Goal: Information Seeking & Learning: Learn about a topic

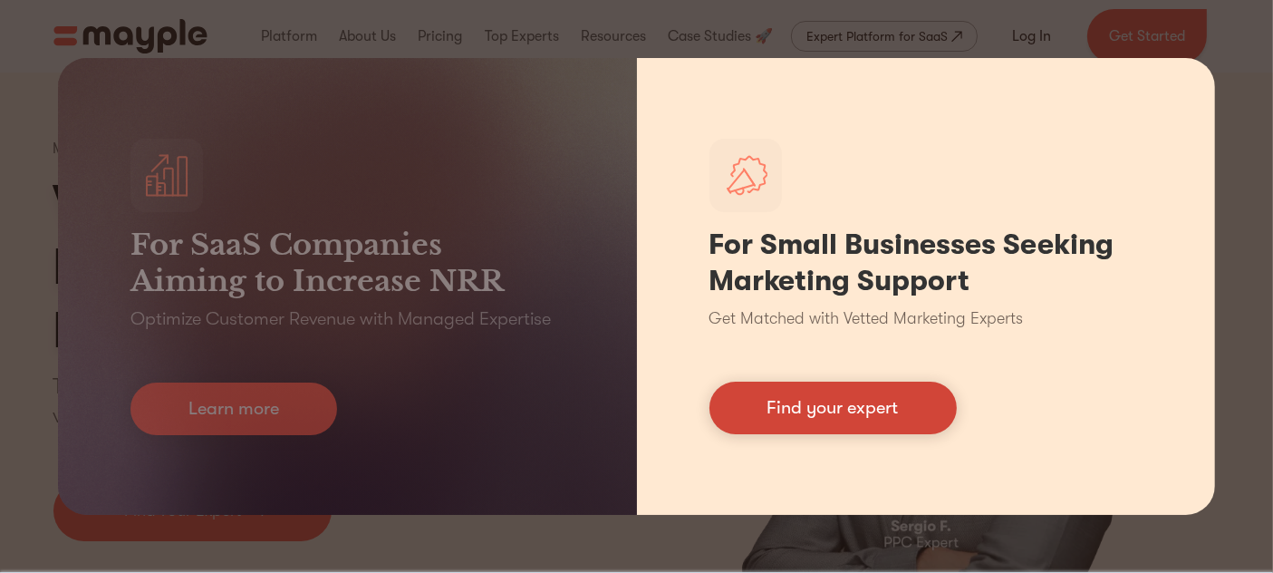
click at [848, 419] on link "Find your expert" at bounding box center [833, 408] width 247 height 53
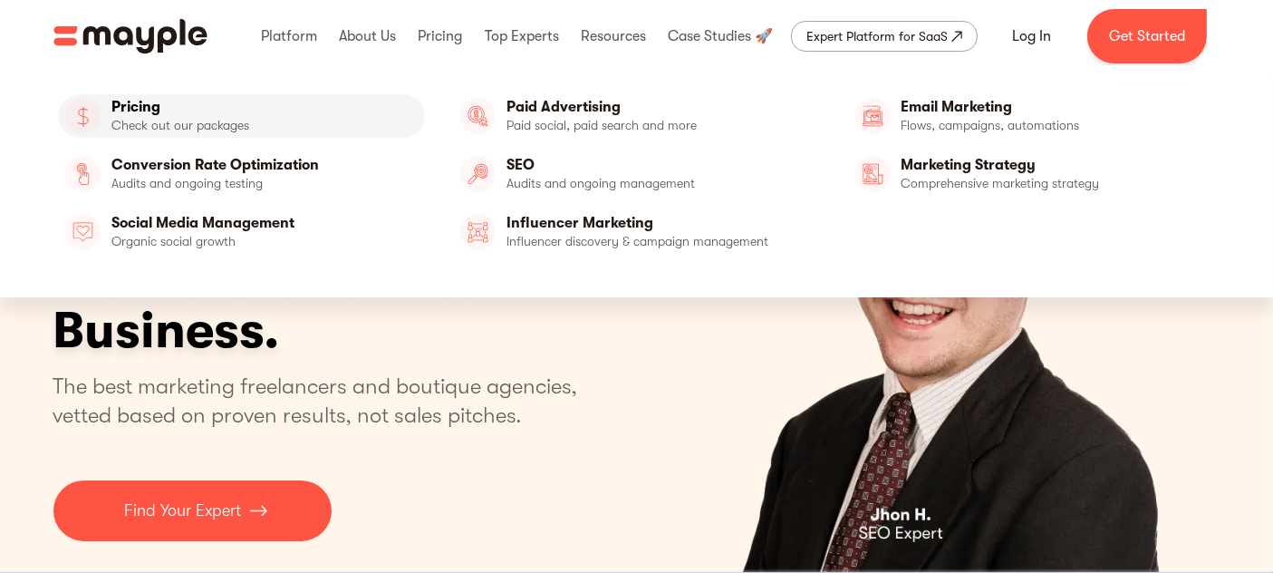
click at [140, 110] on link "Pricing" at bounding box center [241, 115] width 367 height 43
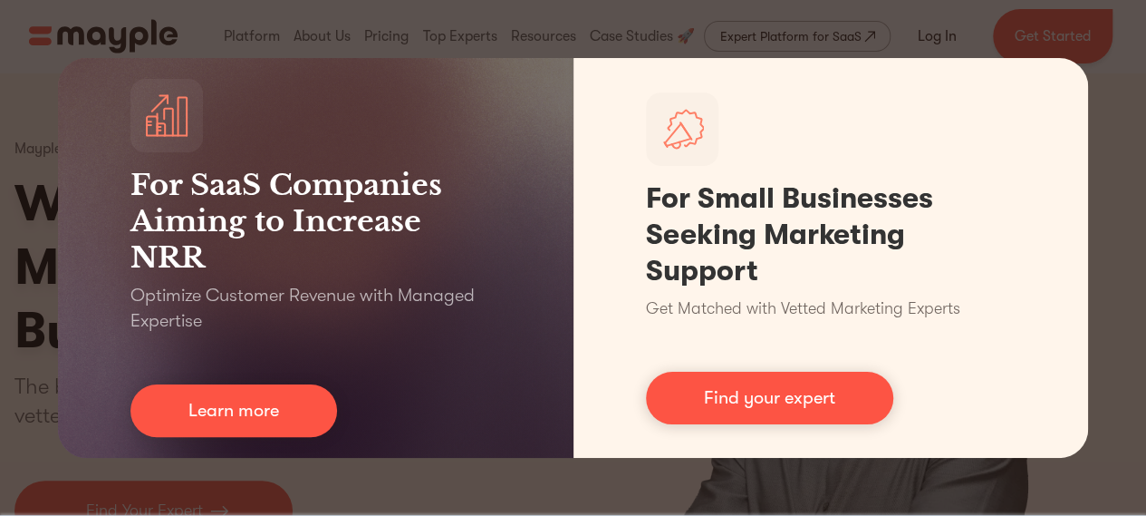
click at [948, 11] on div "For SaaS Companies Aiming to Increase NRR Optimize Customer Revenue with Manage…" at bounding box center [573, 258] width 1146 height 516
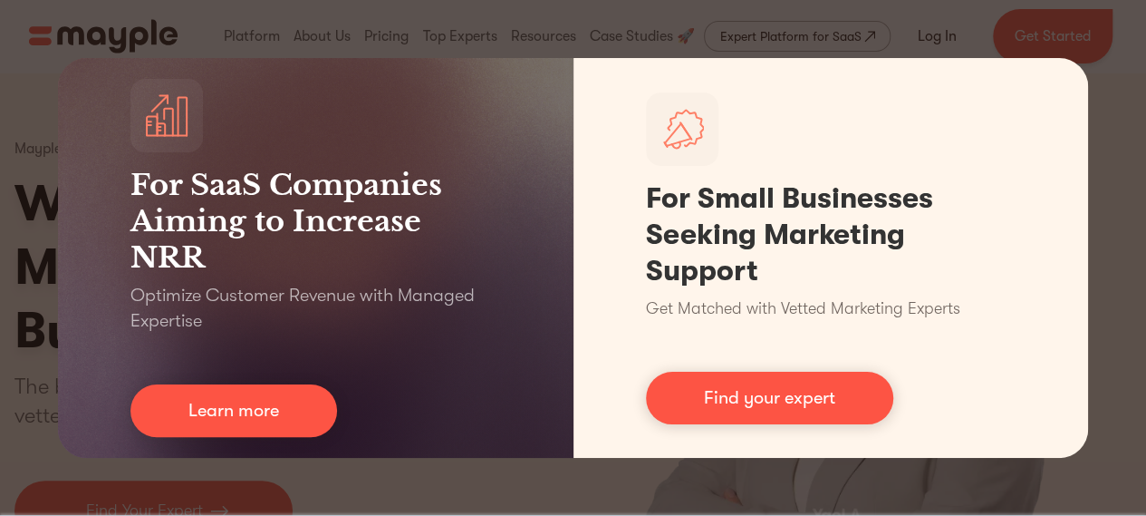
click at [463, 488] on div "For SaaS Companies Aiming to Increase NRR Optimize Customer Revenue with Manage…" at bounding box center [573, 258] width 1146 height 516
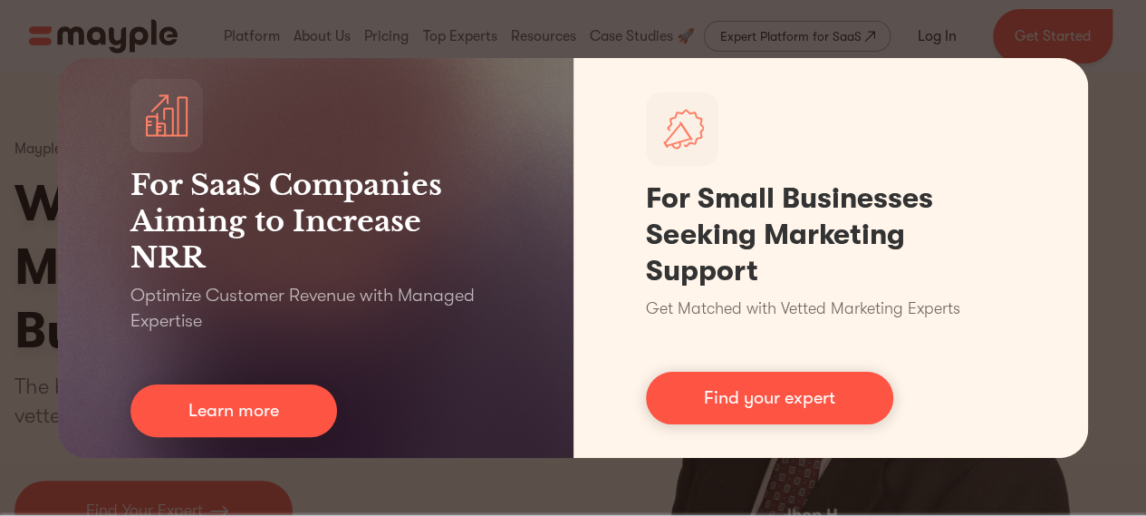
drag, startPoint x: 14, startPoint y: 43, endPoint x: 19, endPoint y: 4, distance: 40.1
click at [19, 4] on div "For SaaS Companies Aiming to Increase NRR Optimize Customer Revenue with Manage…" at bounding box center [573, 258] width 1146 height 516
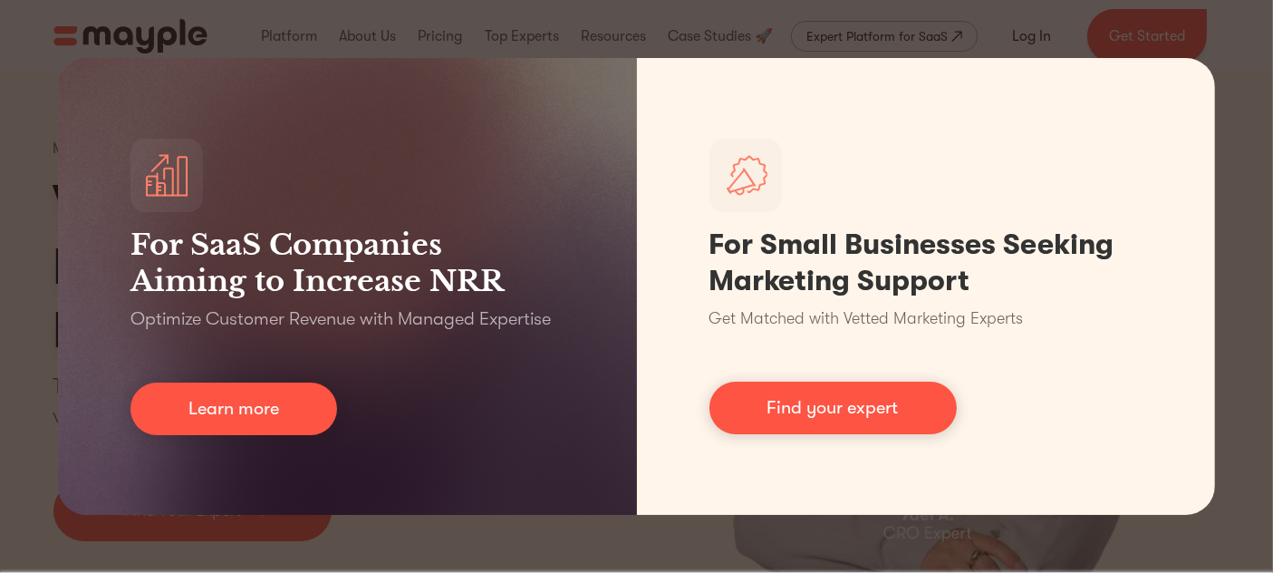
click at [471, 515] on div "For SaaS Companies Aiming to Increase NRR Optimize Customer Revenue with Manage…" at bounding box center [636, 286] width 1273 height 573
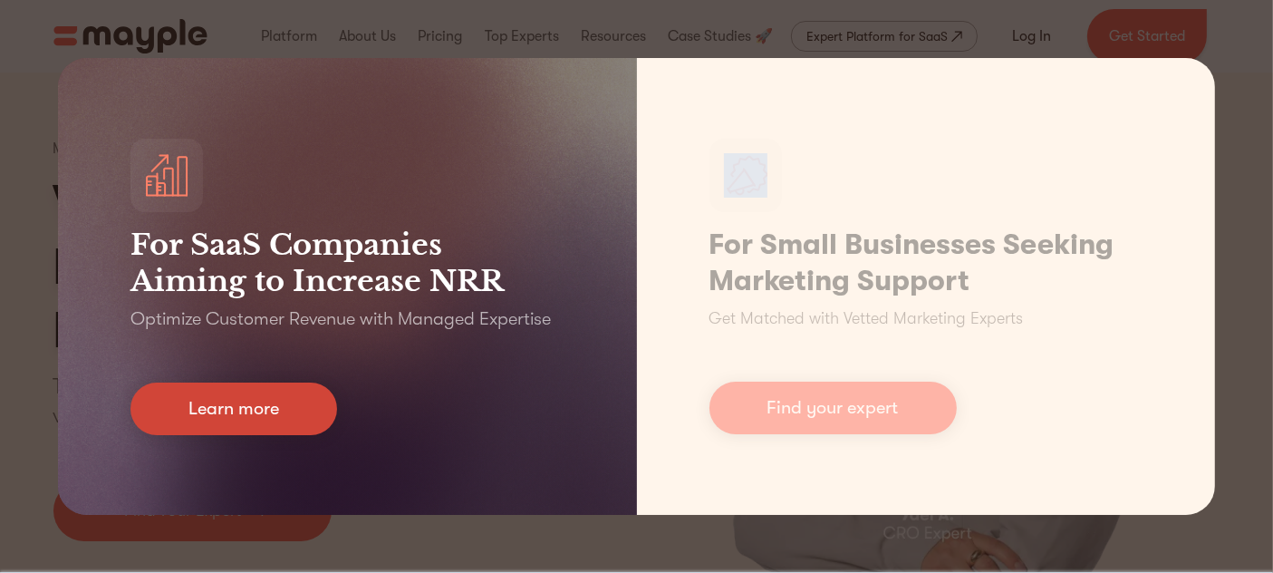
click at [272, 406] on link "Learn more" at bounding box center [233, 408] width 207 height 53
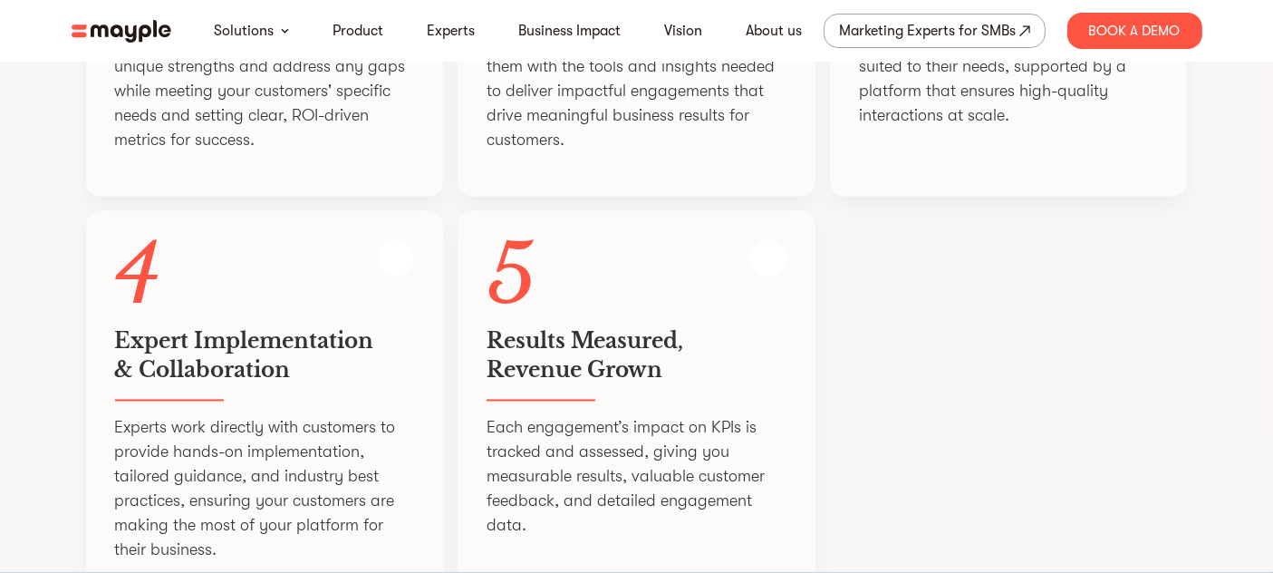
scroll to position [3523, 0]
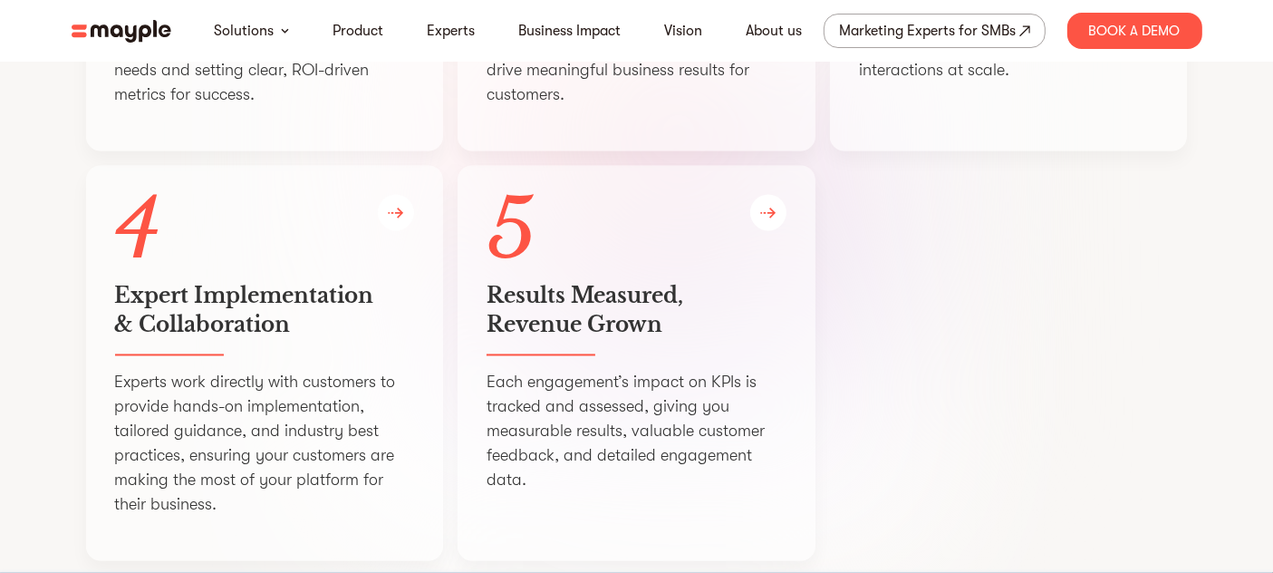
click at [82, 31] on img at bounding box center [122, 31] width 100 height 23
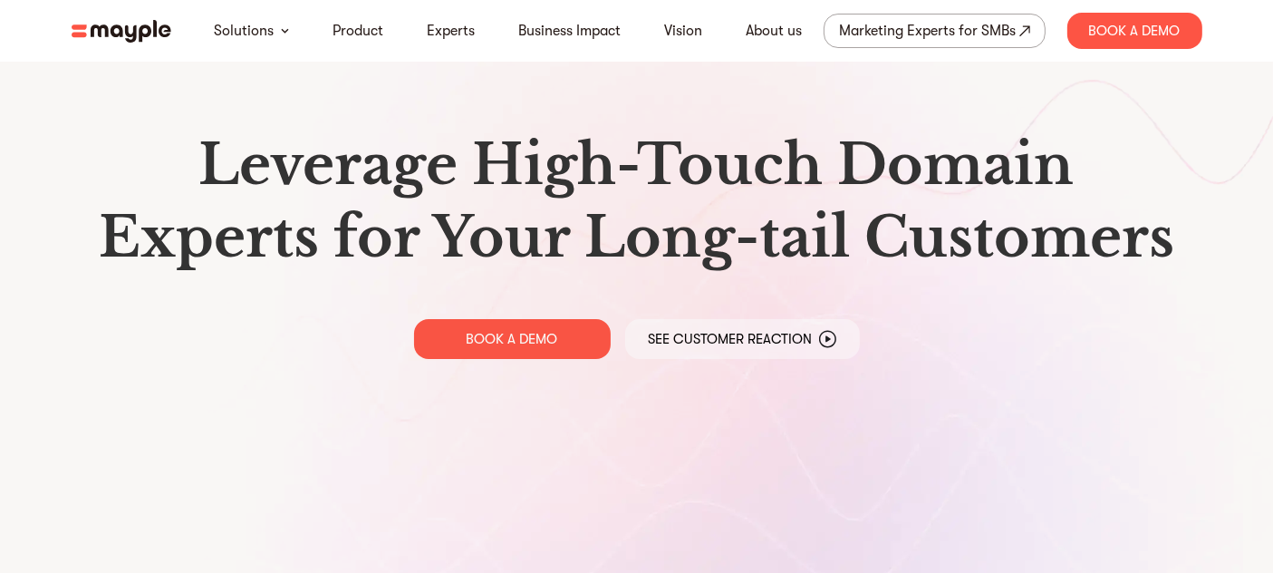
click at [107, 30] on img at bounding box center [122, 31] width 100 height 23
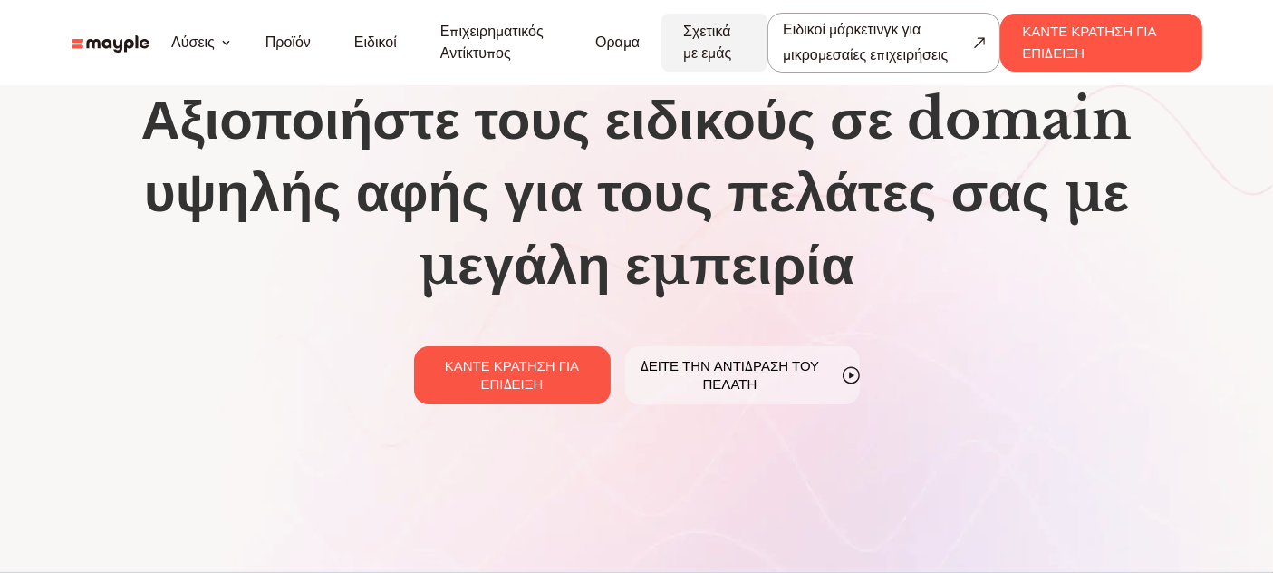
click at [723, 43] on link "Σχετικά με εμάς" at bounding box center [714, 42] width 63 height 43
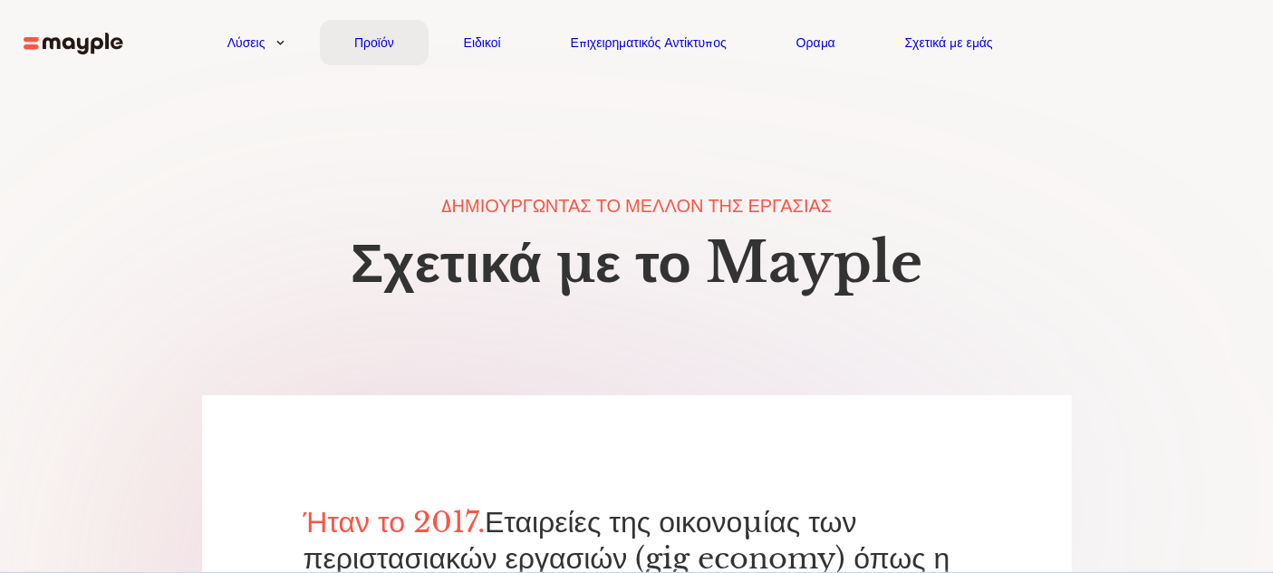
click at [381, 42] on font "Προϊόν" at bounding box center [374, 42] width 40 height 14
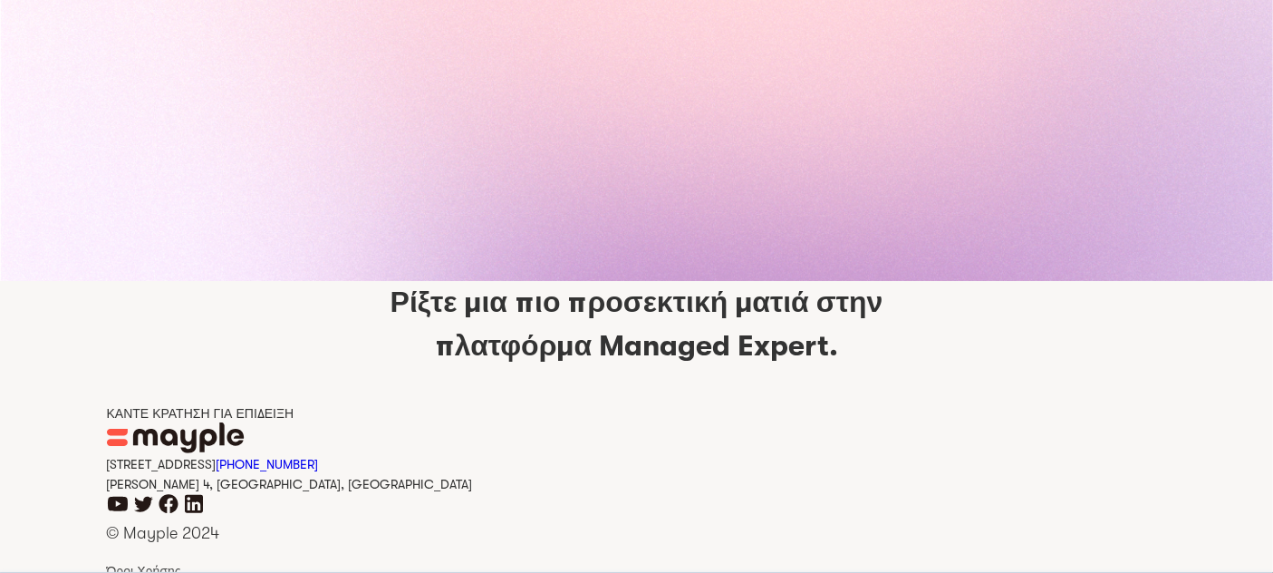
scroll to position [8326, 0]
